Goal: Transaction & Acquisition: Obtain resource

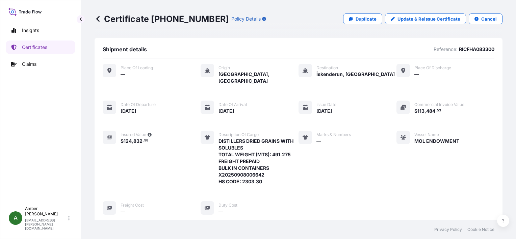
scroll to position [164, 0]
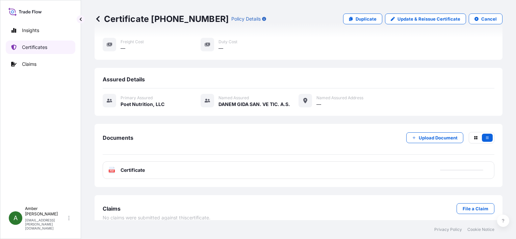
click at [28, 49] on p "Certificates" at bounding box center [34, 47] width 25 height 7
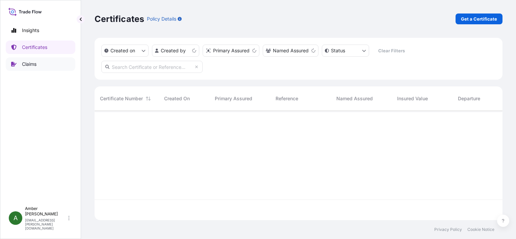
scroll to position [108, 403]
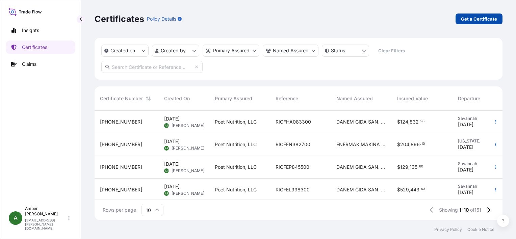
click at [481, 20] on p "Get a Certificate" at bounding box center [479, 19] width 36 height 7
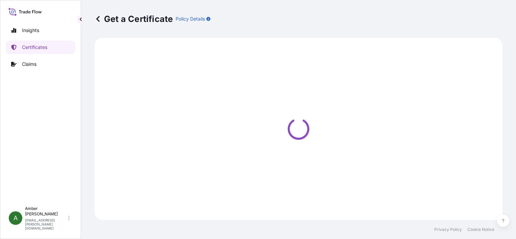
select select "Ocean Vessel"
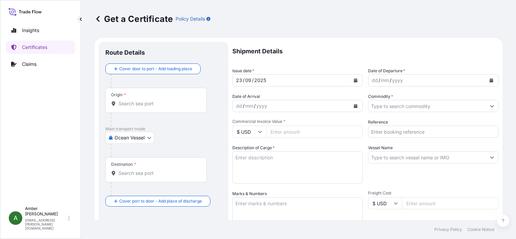
click at [259, 164] on textarea "Description of Cargo *" at bounding box center [297, 167] width 130 height 32
paste textarea "POET Dried Distillers Grains TOTAL WEIGHT (MTS): 775.226 FREIGHT PREPAID BULK I…"
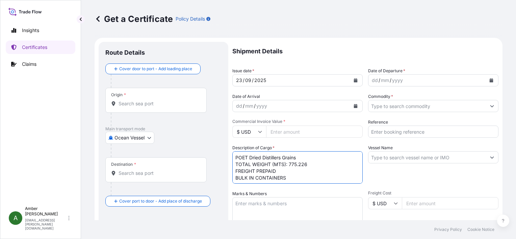
scroll to position [4, 0]
click at [255, 178] on textarea "POET Dried Distillers Grains TOTAL WEIGHT (MTS): 775.226 FREIGHT PREPAID BULK I…" at bounding box center [297, 167] width 130 height 32
paste textarea "X20250828532257"
type textarea "POET Dried Distillers Grains TOTAL WEIGHT (MTS): 775.226 FREIGHT PREPAID BULK I…"
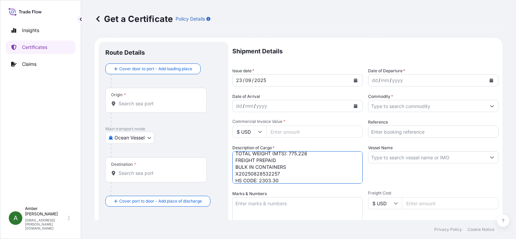
click at [405, 132] on input "Reference" at bounding box center [433, 132] width 130 height 12
paste input "RICFEL992400"
type input "RICFEL992400"
click at [402, 106] on input "Commodity *" at bounding box center [428, 106] width 118 height 12
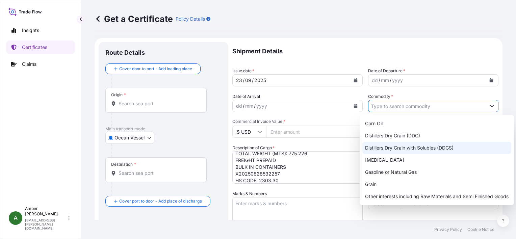
click at [407, 147] on div "Distillers Dry Grain with Solubles (DDGS)" at bounding box center [437, 148] width 149 height 12
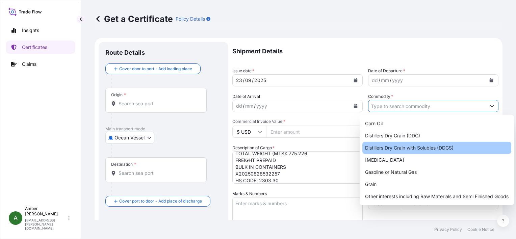
type input "Distillers Dry Grain with Solubles (DDGS)"
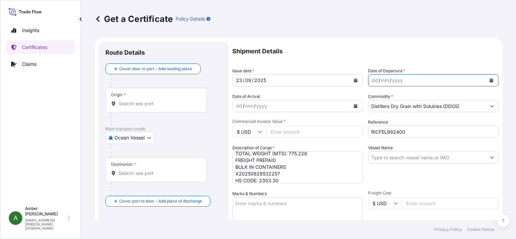
click at [490, 80] on icon "Calendar" at bounding box center [492, 80] width 4 height 4
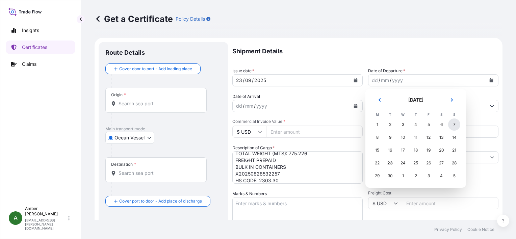
click at [452, 127] on div "7" at bounding box center [454, 125] width 12 height 12
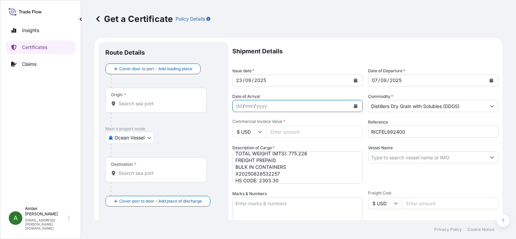
click at [354, 106] on icon "Calendar" at bounding box center [356, 106] width 4 height 4
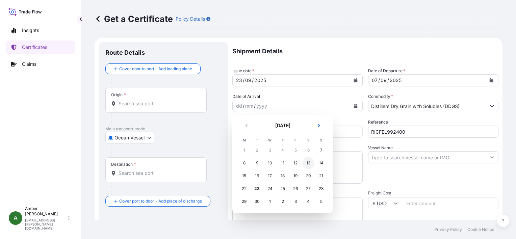
click at [307, 165] on div "13" at bounding box center [308, 163] width 12 height 12
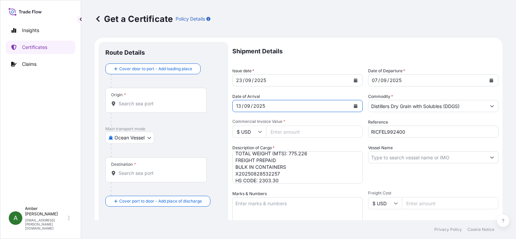
click at [288, 130] on input "Commercial Invoice Value *" at bounding box center [314, 132] width 97 height 12
paste input "167448.82"
type input "167448.82"
click at [305, 46] on p "Shipment Details" at bounding box center [365, 51] width 266 height 19
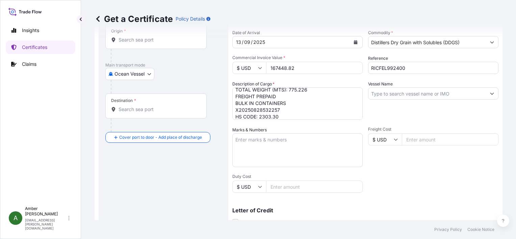
scroll to position [68, 0]
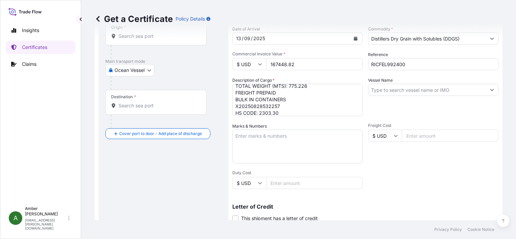
click at [384, 88] on input "Vessel Name" at bounding box center [428, 90] width 118 height 12
click at [400, 90] on input "Vessel Name" at bounding box center [428, 90] width 118 height 12
click at [400, 89] on input "Vessel Name" at bounding box center [428, 90] width 118 height 12
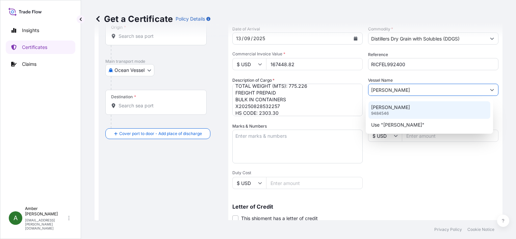
click at [386, 109] on p "[PERSON_NAME]" at bounding box center [390, 107] width 39 height 7
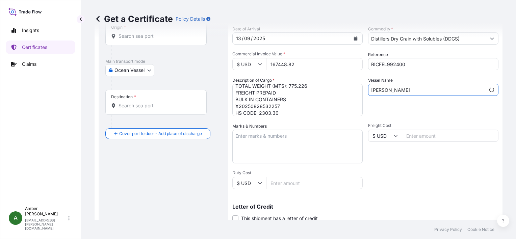
type input "[PERSON_NAME]"
click at [386, 108] on div "Vessel Name [PERSON_NAME]" at bounding box center [433, 96] width 130 height 39
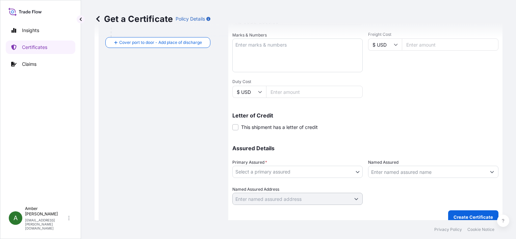
scroll to position [166, 0]
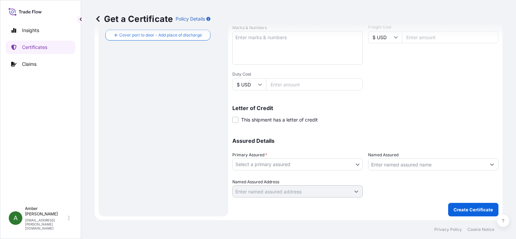
click at [315, 164] on body "0 options available. 1 option available. 2 options available. 1 option availabl…" at bounding box center [258, 119] width 516 height 239
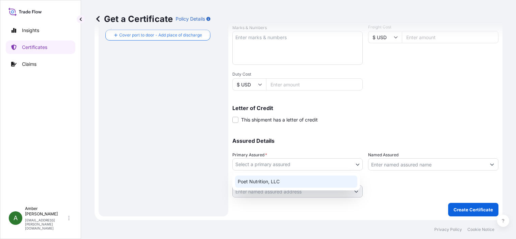
click at [299, 182] on div "Poet Nutrition, LLC" at bounding box center [296, 182] width 122 height 12
select select "31546"
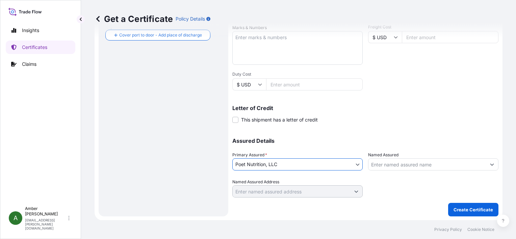
click at [396, 165] on input "Named Assured" at bounding box center [428, 164] width 118 height 12
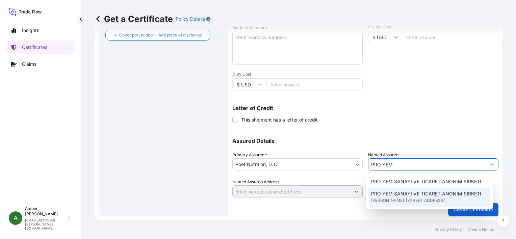
click at [412, 201] on span "[PERSON_NAME]. [STREET_ADDRESS]" at bounding box center [408, 200] width 74 height 7
type input "PRO YEM SANAYI VE TICARET ANONIM SIRKETI"
type input "[PERSON_NAME]. [STREET_ADDRESS]"
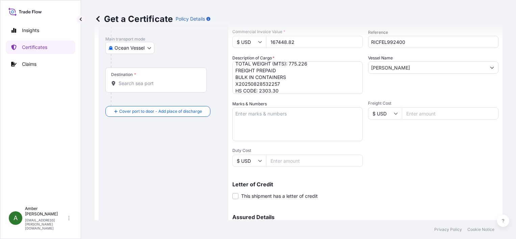
scroll to position [0, 0]
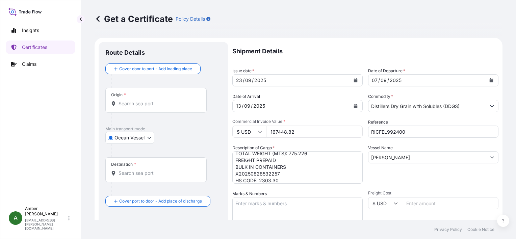
type input "PRO YEM SANAYI VE TICARET ANONIM SIRKETI"
click at [139, 103] on input "Origin *" at bounding box center [159, 103] width 80 height 7
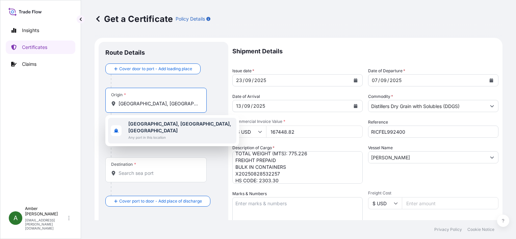
click at [142, 123] on b "[GEOGRAPHIC_DATA], [GEOGRAPHIC_DATA], [GEOGRAPHIC_DATA]" at bounding box center [179, 127] width 103 height 13
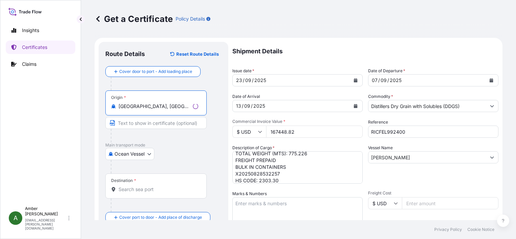
type input "[GEOGRAPHIC_DATA], [GEOGRAPHIC_DATA], [GEOGRAPHIC_DATA]"
click at [142, 191] on input "Destination *" at bounding box center [159, 189] width 80 height 7
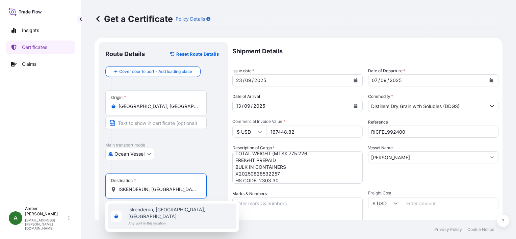
click at [152, 209] on span "İskenderun, [GEOGRAPHIC_DATA], [GEOGRAPHIC_DATA]" at bounding box center [180, 213] width 105 height 14
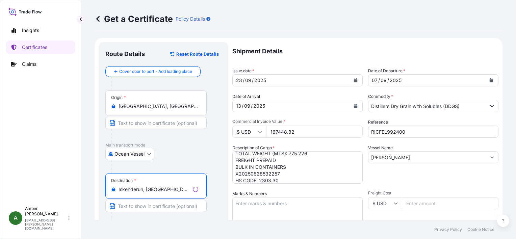
type input "İskenderun, [GEOGRAPHIC_DATA], [GEOGRAPHIC_DATA]"
click at [214, 142] on div "Origin * [GEOGRAPHIC_DATA], [GEOGRAPHIC_DATA], [GEOGRAPHIC_DATA]" at bounding box center [163, 117] width 116 height 52
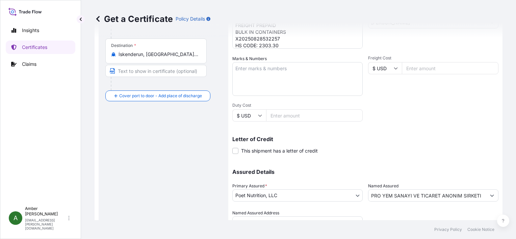
scroll to position [166, 0]
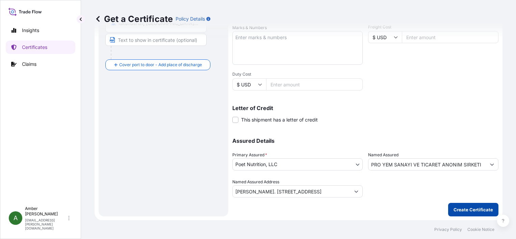
click at [461, 209] on p "Create Certificate" at bounding box center [474, 209] width 40 height 7
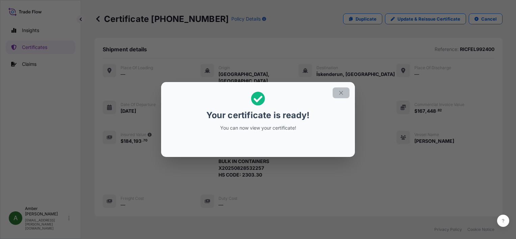
click at [345, 94] on button "button" at bounding box center [341, 93] width 17 height 11
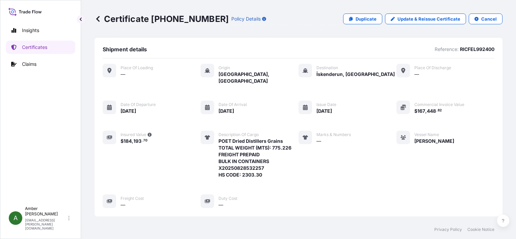
scroll to position [164, 0]
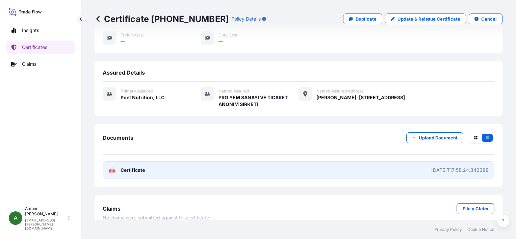
click at [128, 167] on span "Certificate" at bounding box center [133, 170] width 24 height 7
